Goal: Navigation & Orientation: Find specific page/section

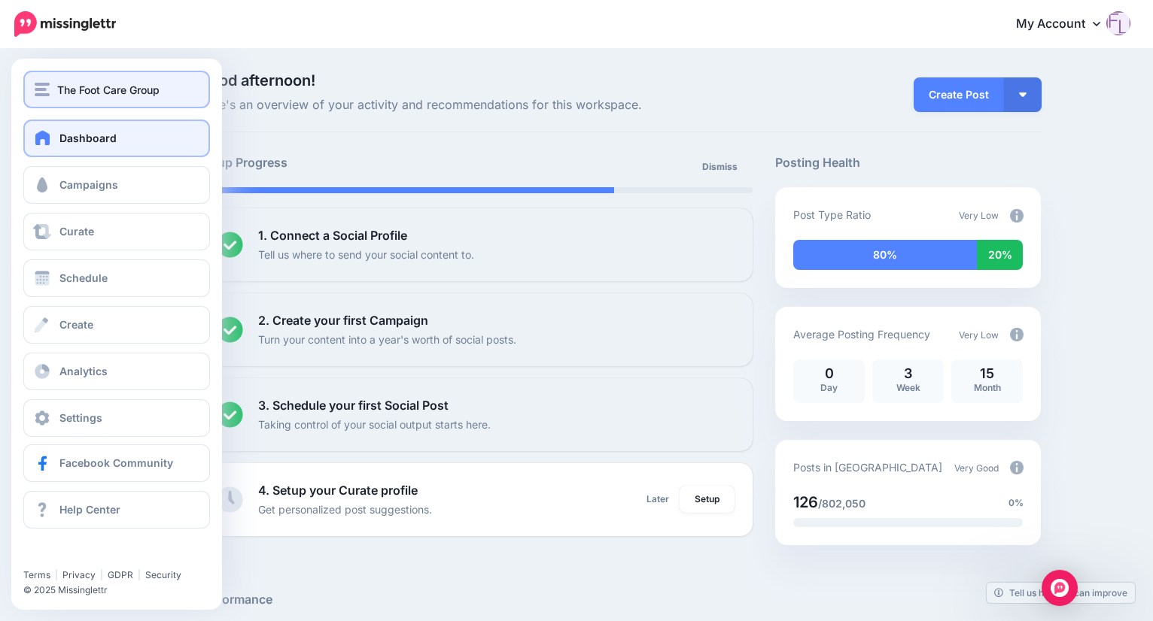
click at [135, 93] on span "The Foot Care Group" at bounding box center [108, 89] width 102 height 17
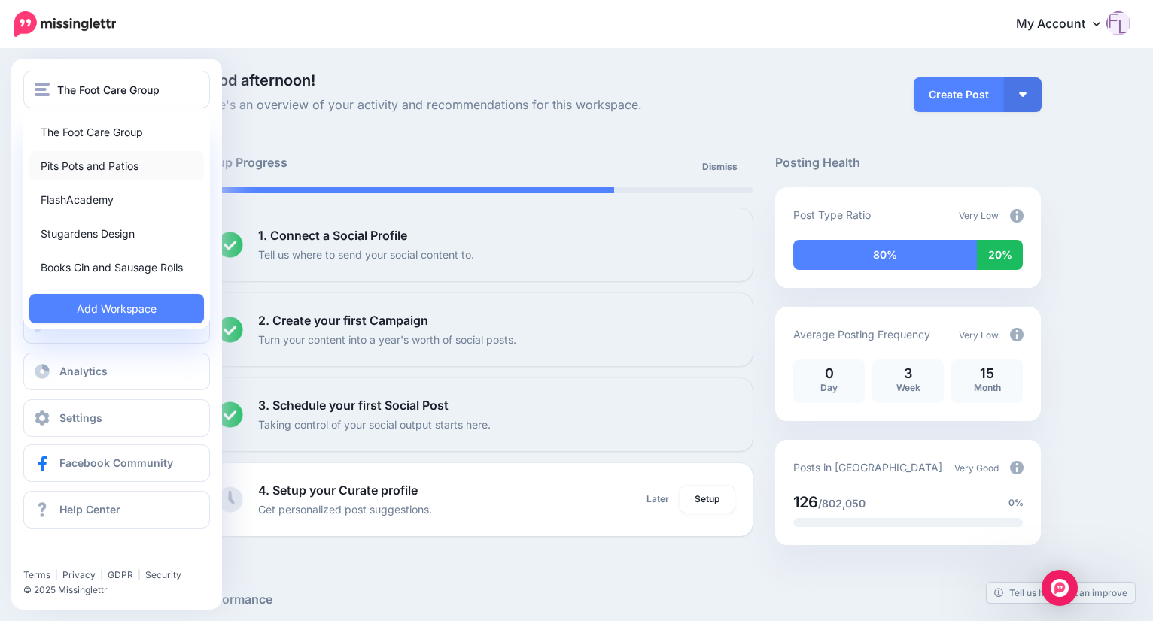
click at [108, 162] on link "Pits Pots and Patios" at bounding box center [116, 165] width 175 height 29
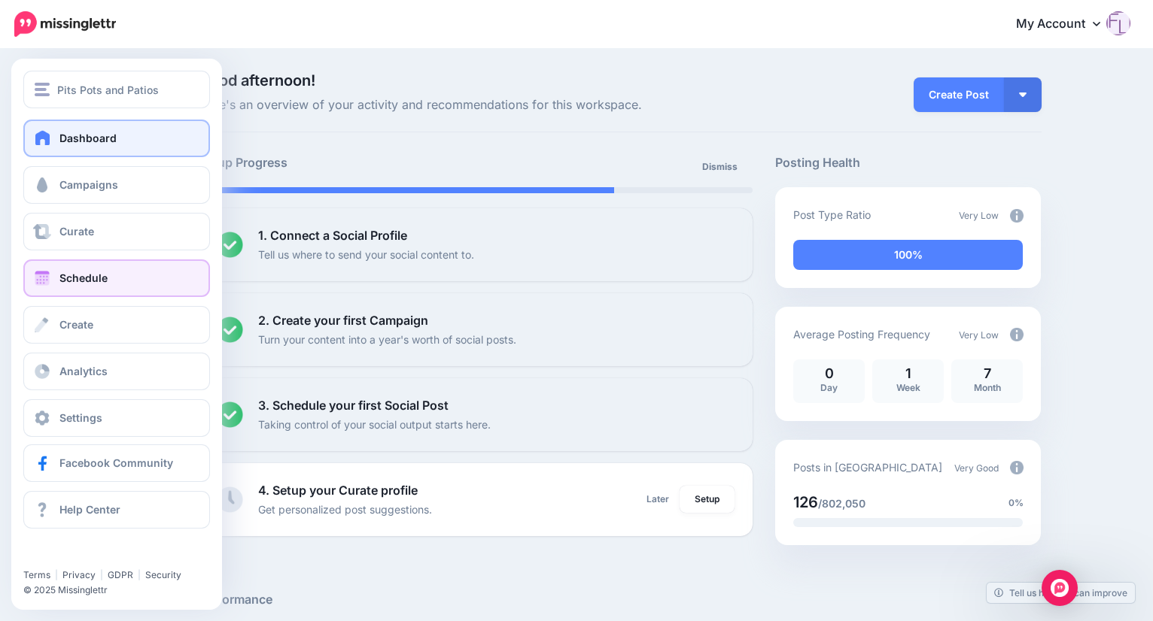
click at [68, 275] on span "Schedule" at bounding box center [83, 278] width 48 height 13
